Goal: Connect with others: Establish contact or relationships with other users

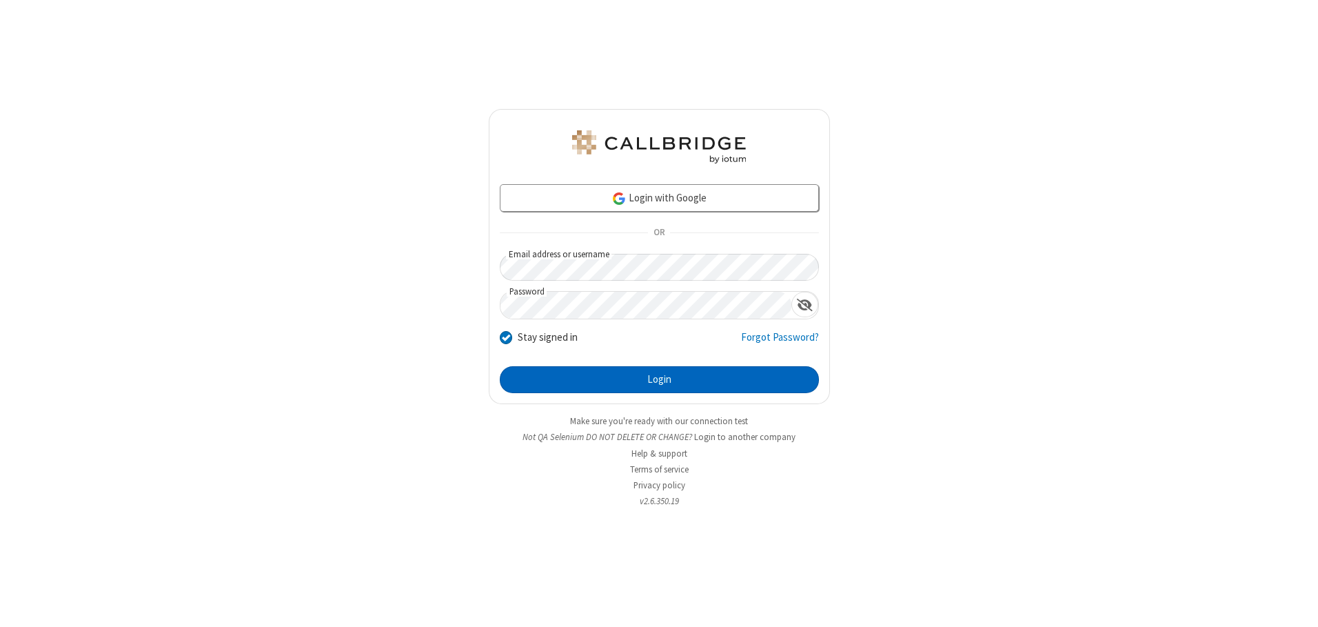
click at [659, 379] on button "Login" at bounding box center [659, 380] width 319 height 28
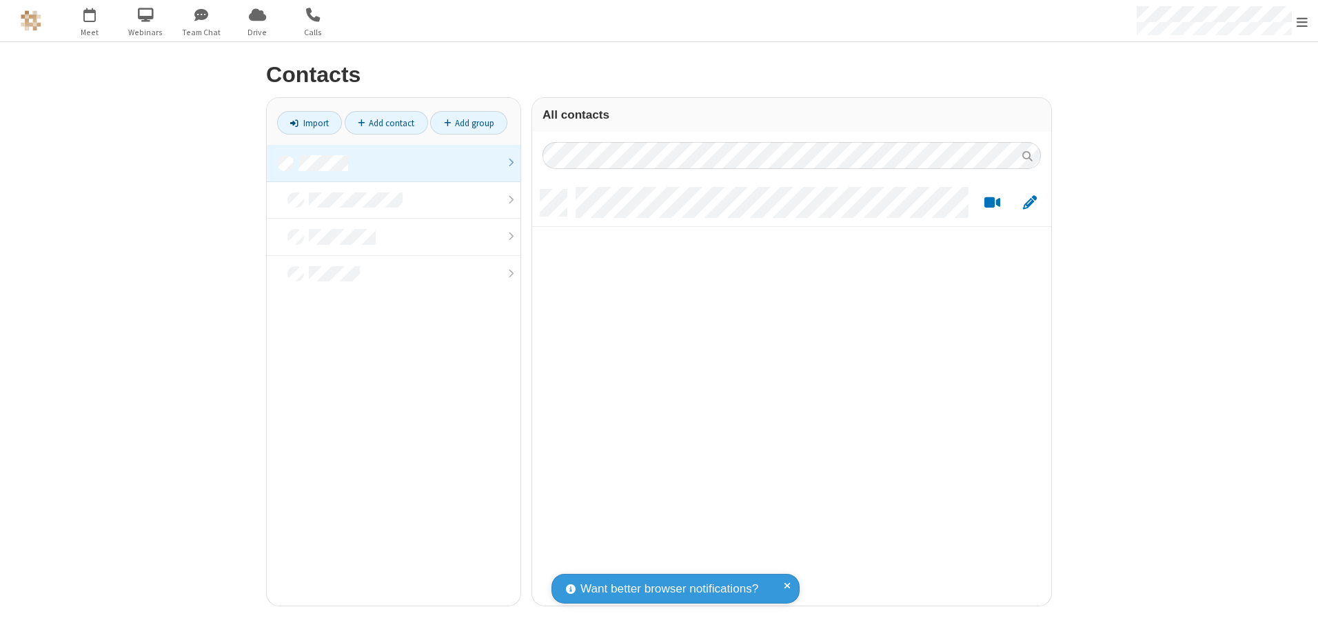
scroll to position [416, 509]
click at [394, 163] on link at bounding box center [394, 163] width 254 height 37
click at [386, 123] on link "Add contact" at bounding box center [386, 122] width 83 height 23
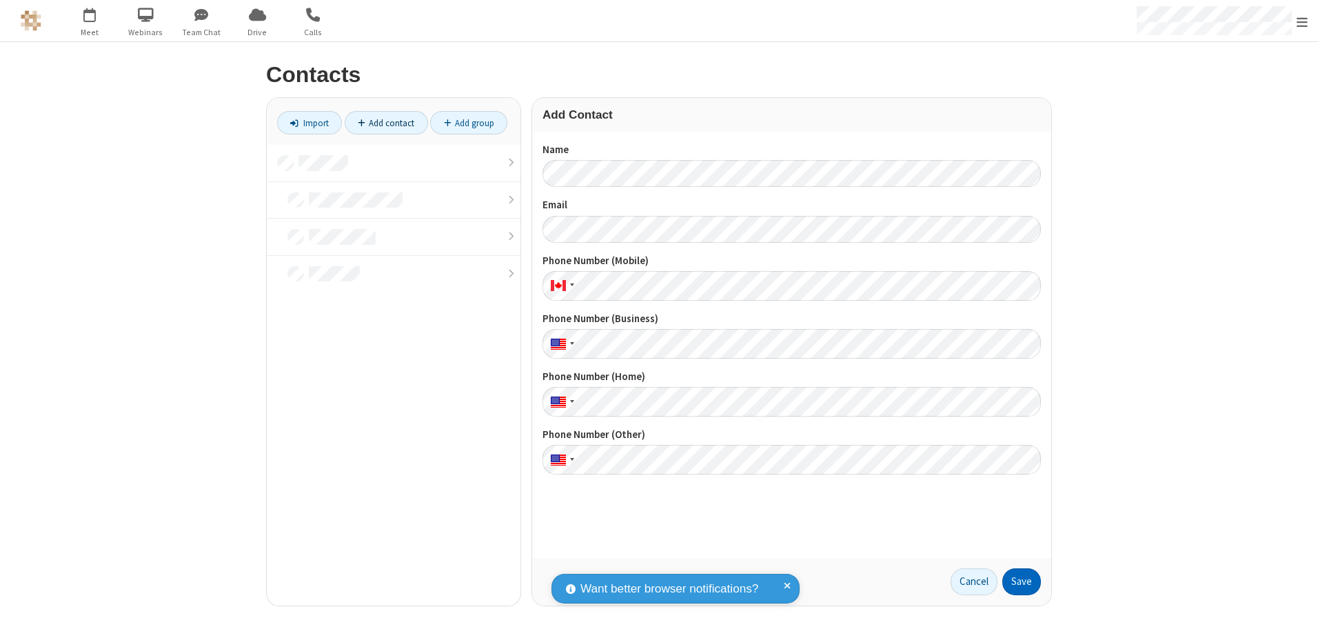
click at [1022, 581] on button "Save" at bounding box center [1022, 582] width 39 height 28
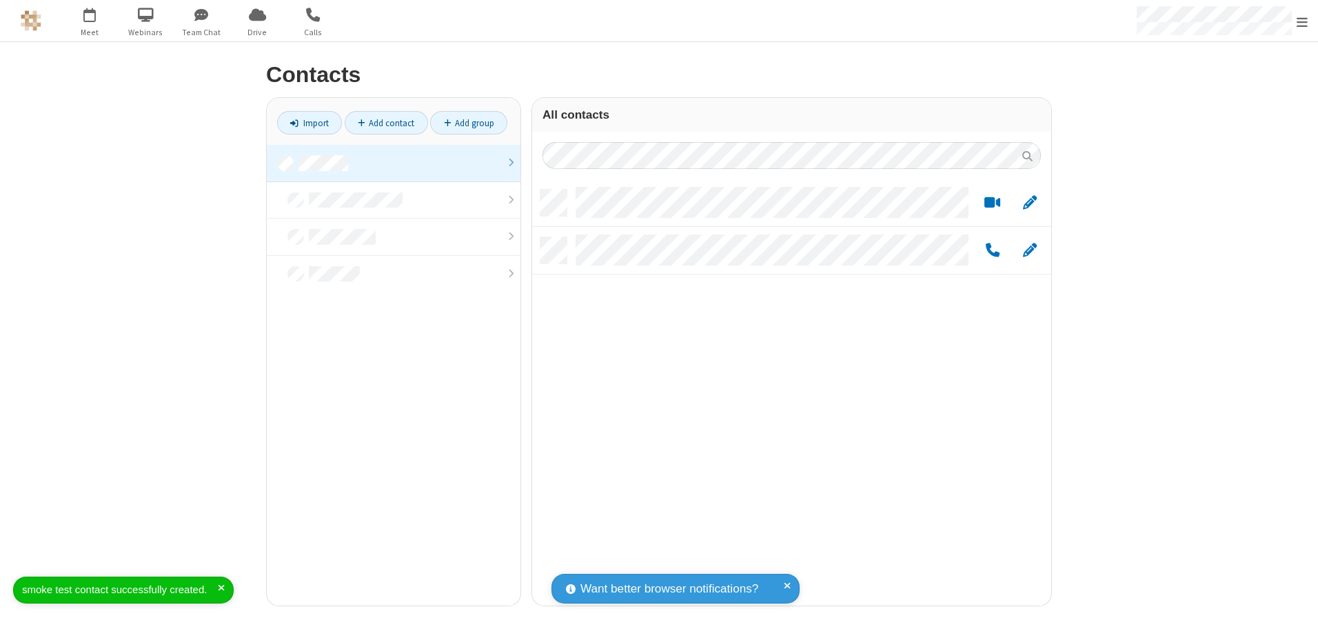
scroll to position [416, 509]
click at [386, 123] on link "Add contact" at bounding box center [386, 122] width 83 height 23
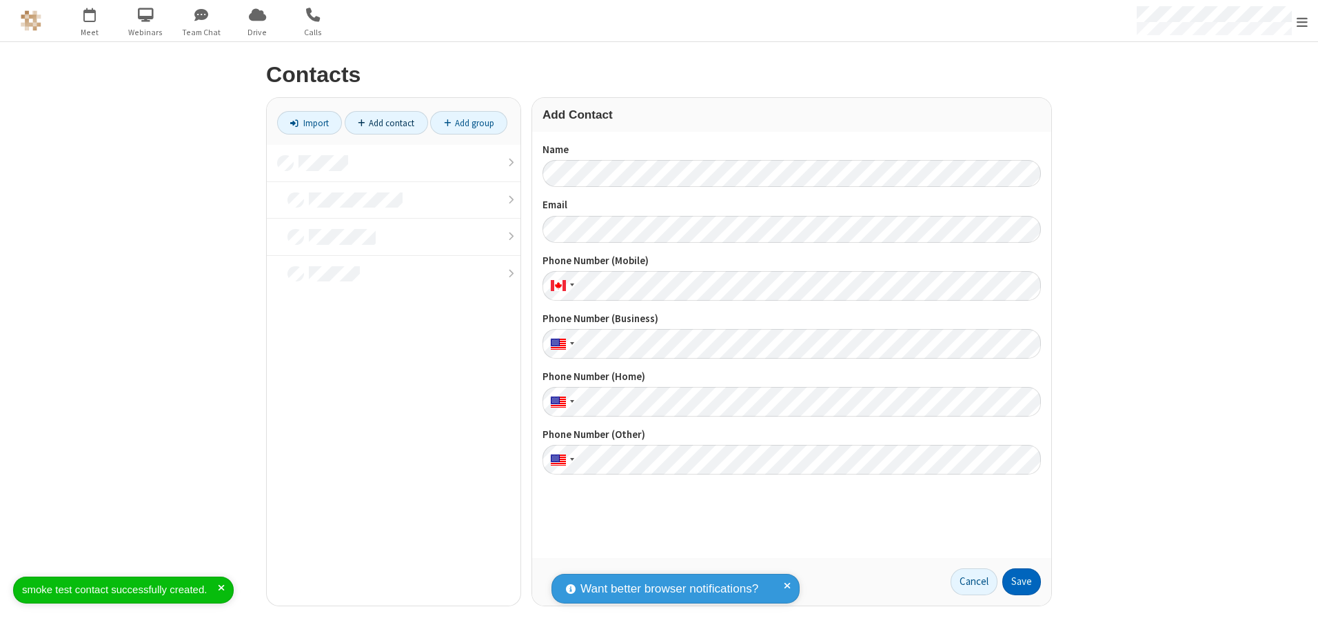
click at [1022, 581] on button "Save" at bounding box center [1022, 582] width 39 height 28
